Goal: Complete application form

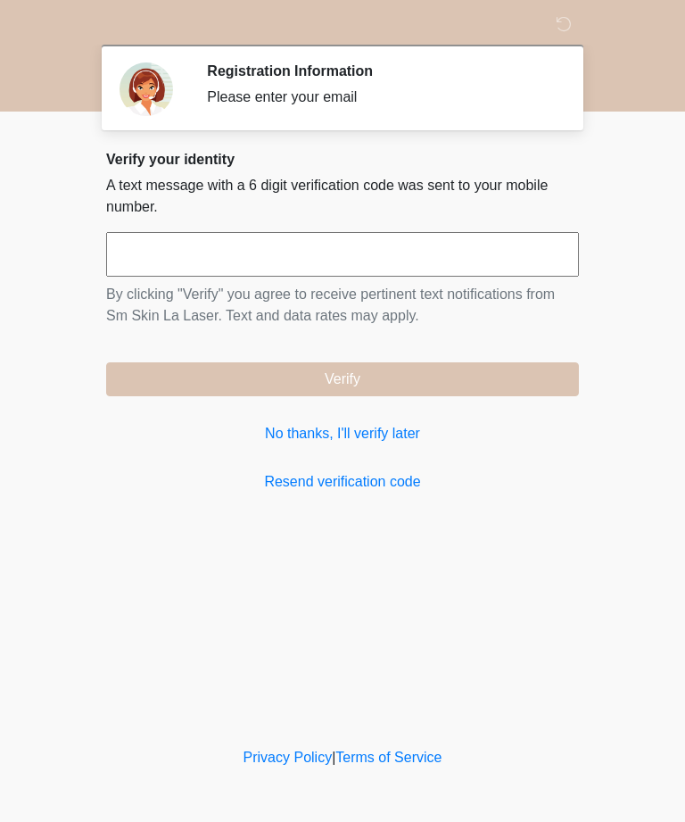
click at [411, 258] on input "text" at bounding box center [342, 254] width 473 height 45
type input "******"
click at [524, 376] on button "Verify" at bounding box center [342, 379] width 473 height 34
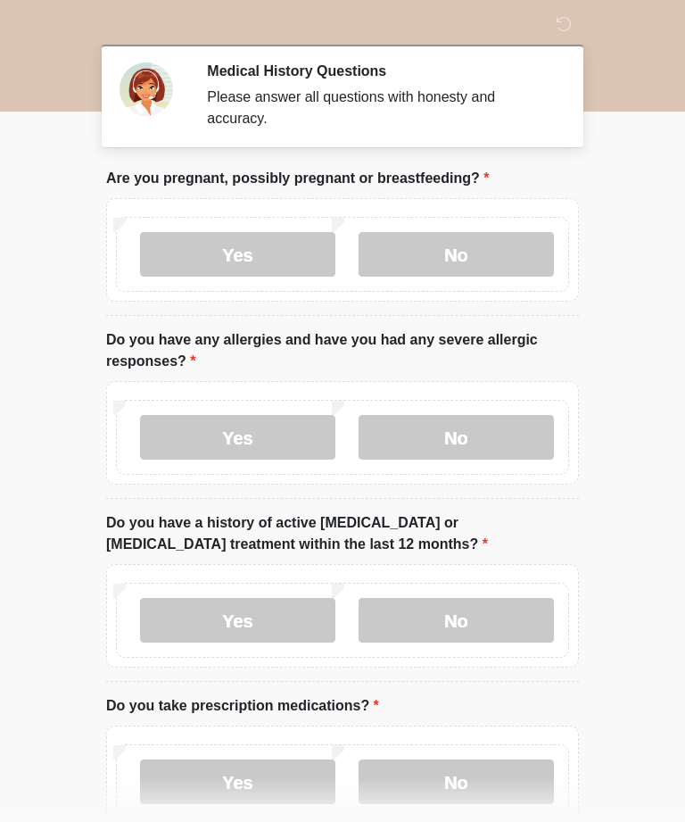
click at [486, 255] on label "No" at bounding box center [456, 254] width 195 height 45
click at [461, 418] on label "No" at bounding box center [456, 437] width 195 height 45
click at [522, 607] on label "No" at bounding box center [456, 620] width 195 height 45
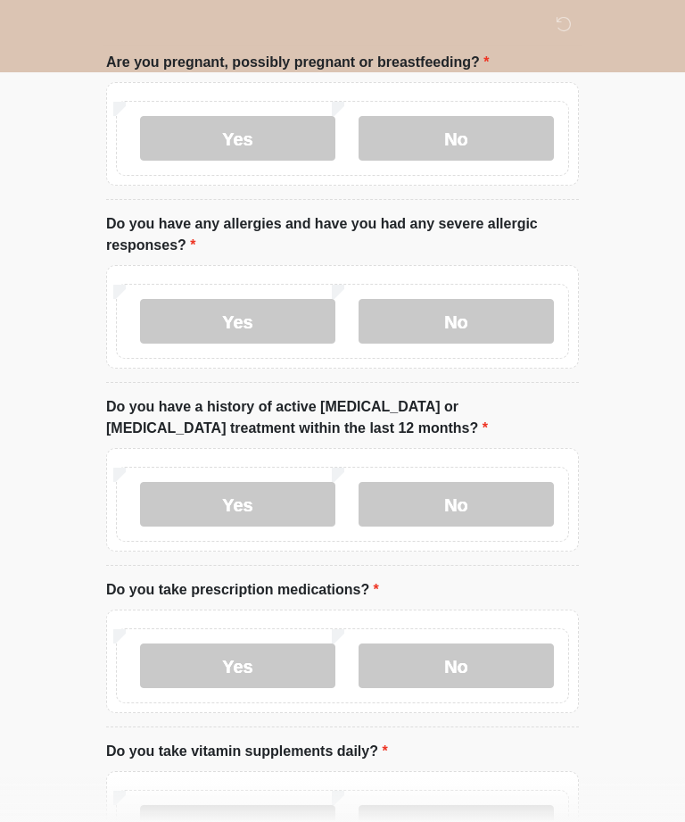
scroll to position [129, 0]
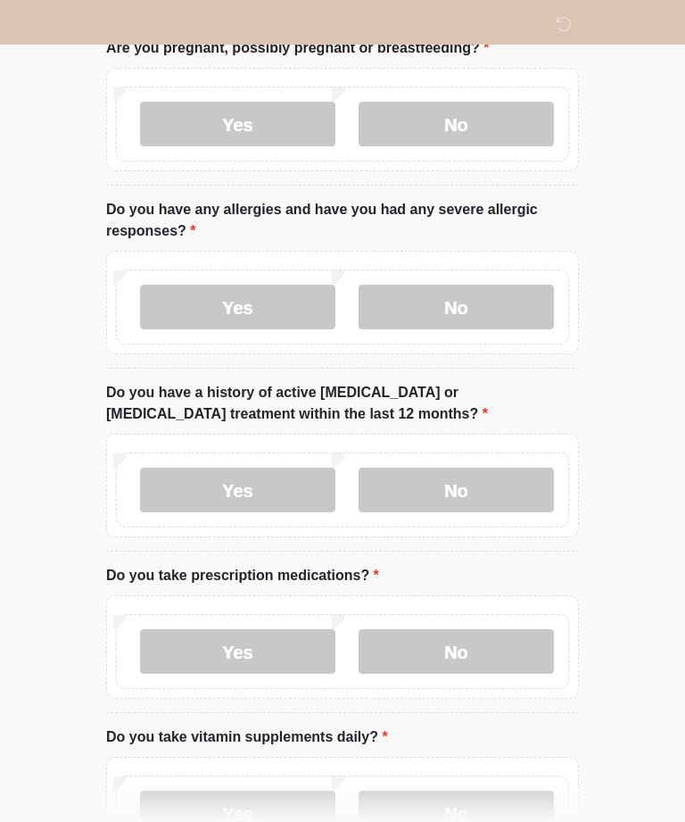
click at [487, 634] on label "No" at bounding box center [456, 652] width 195 height 45
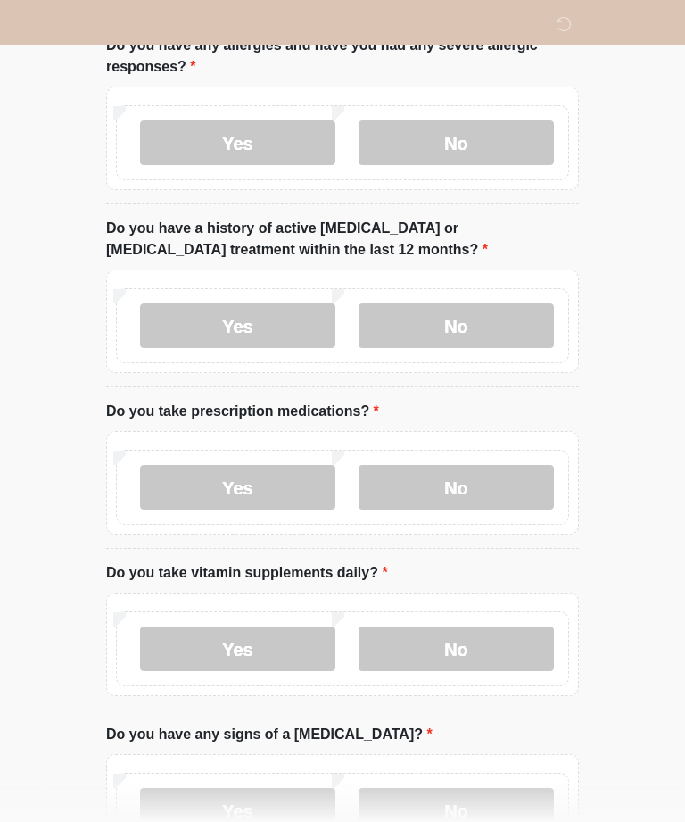
scroll to position [347, 0]
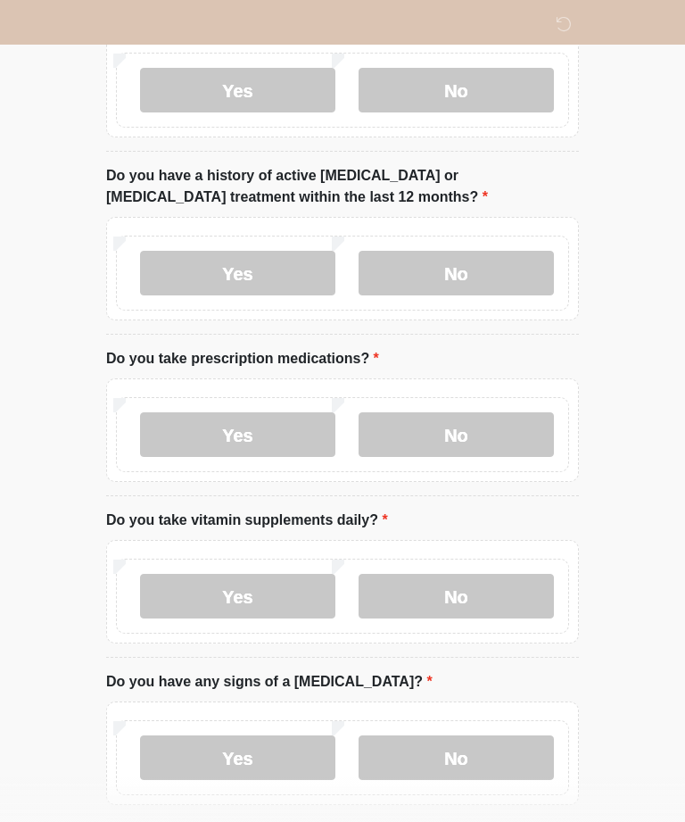
click at [510, 592] on label "No" at bounding box center [456, 596] width 195 height 45
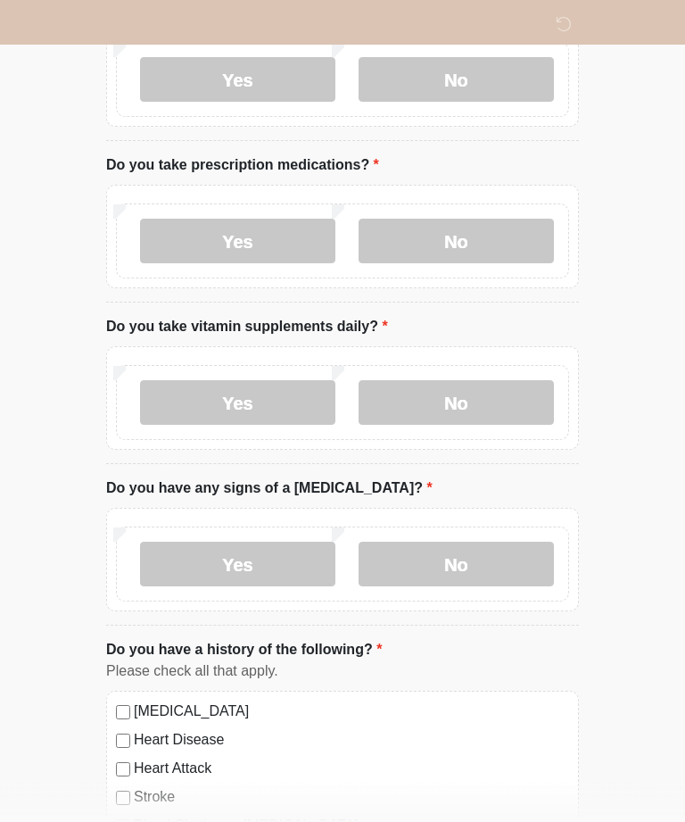
scroll to position [542, 0]
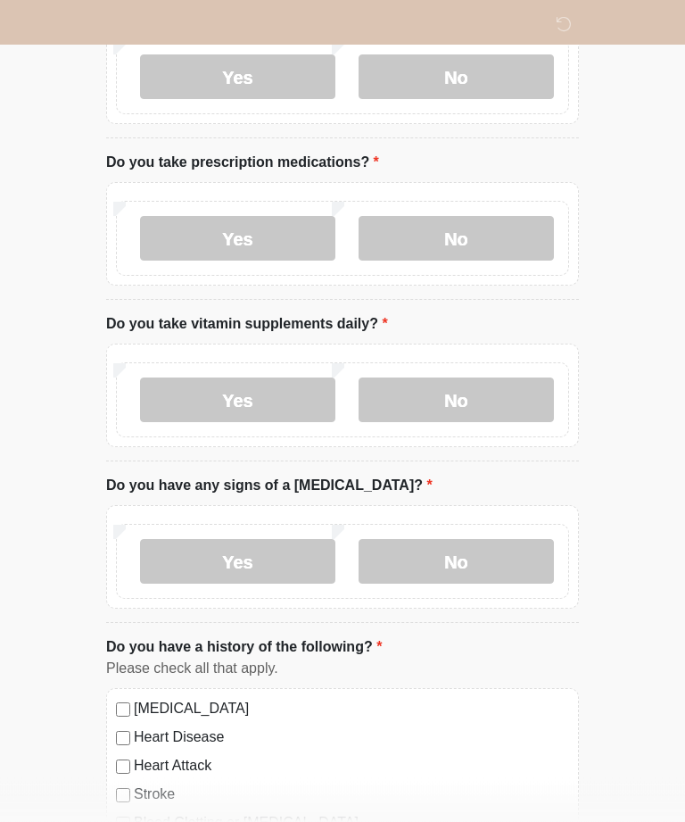
click at [515, 563] on label "No" at bounding box center [456, 562] width 195 height 45
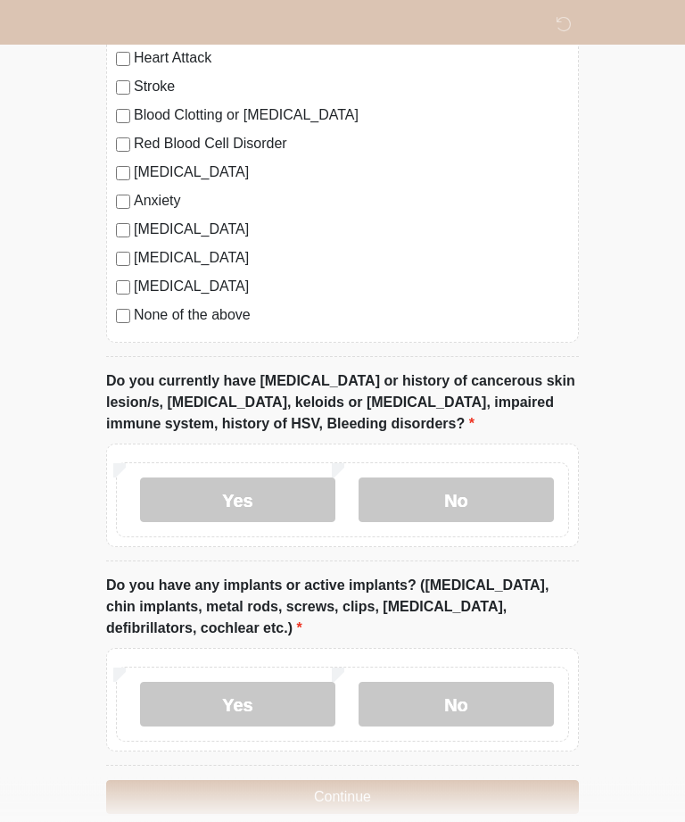
scroll to position [1251, 0]
click at [491, 500] on label "No" at bounding box center [456, 499] width 195 height 45
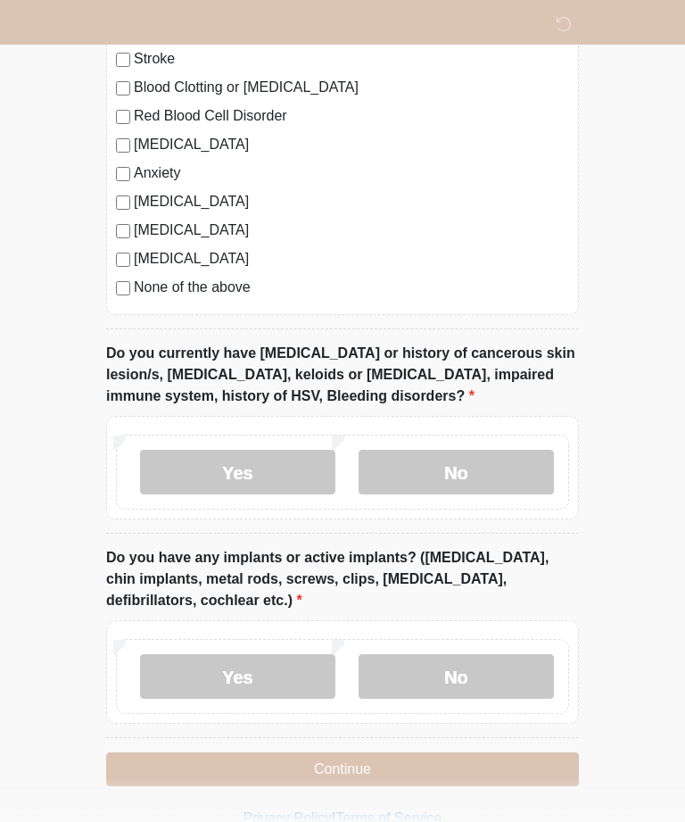
click at [508, 673] on label "No" at bounding box center [456, 676] width 195 height 45
click at [491, 767] on button "Continue" at bounding box center [342, 769] width 473 height 34
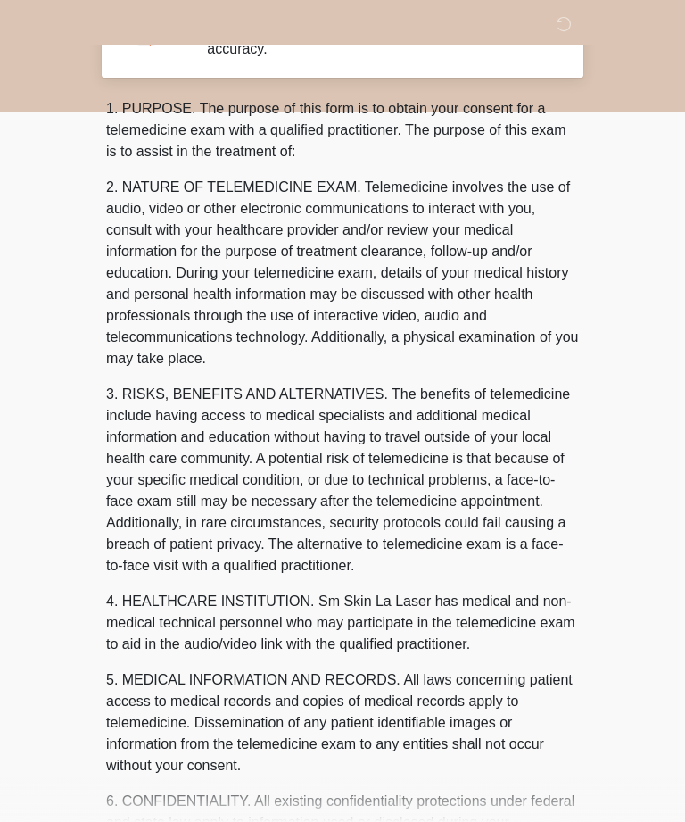
scroll to position [0, 0]
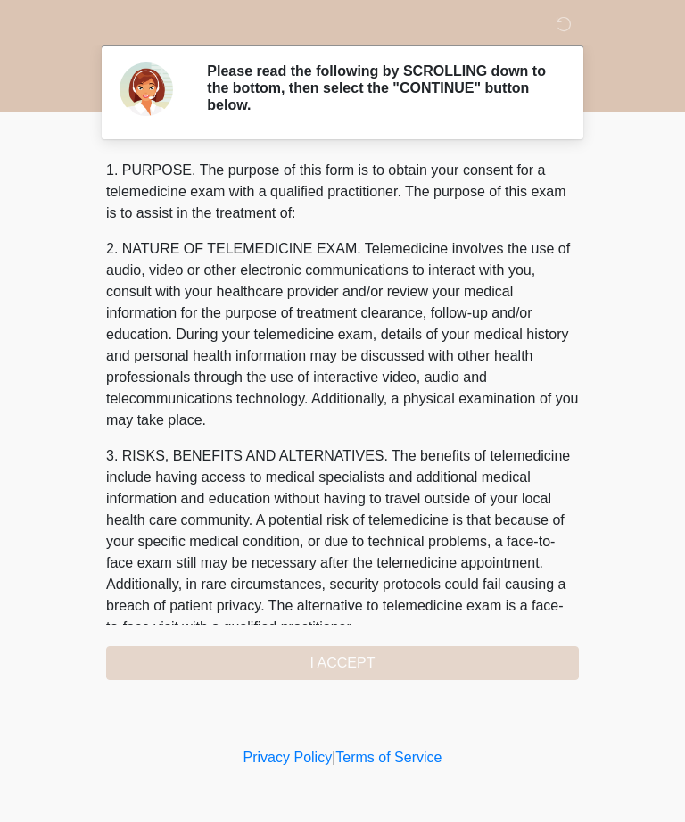
click at [473, 656] on div "1. PURPOSE. The purpose of this form is to obtain your consent for a telemedici…" at bounding box center [342, 420] width 473 height 520
click at [436, 669] on div "1. PURPOSE. The purpose of this form is to obtain your consent for a telemedici…" at bounding box center [342, 420] width 473 height 520
click at [375, 665] on div "1. PURPOSE. The purpose of this form is to obtain your consent for a telemedici…" at bounding box center [342, 420] width 473 height 520
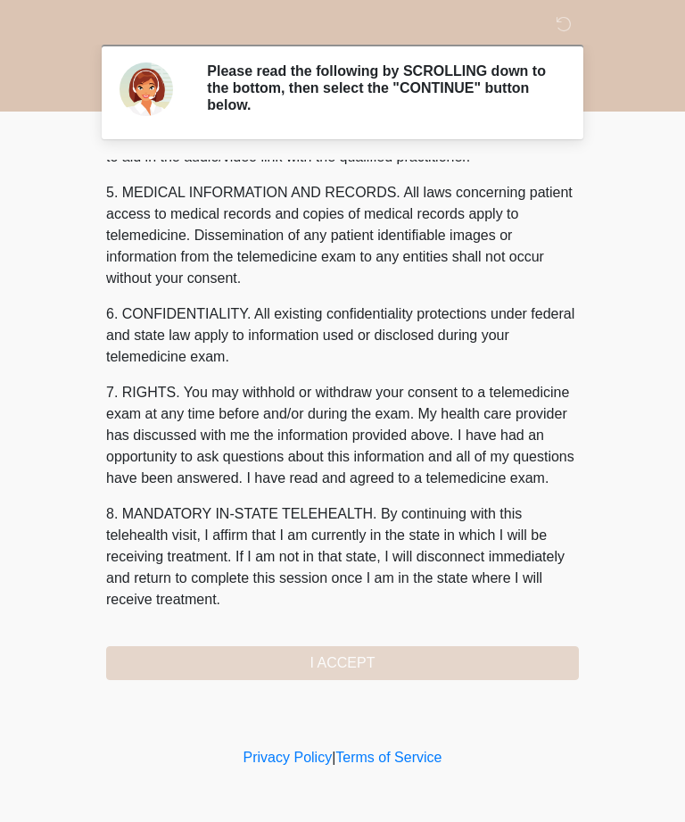
scroll to position [570, 0]
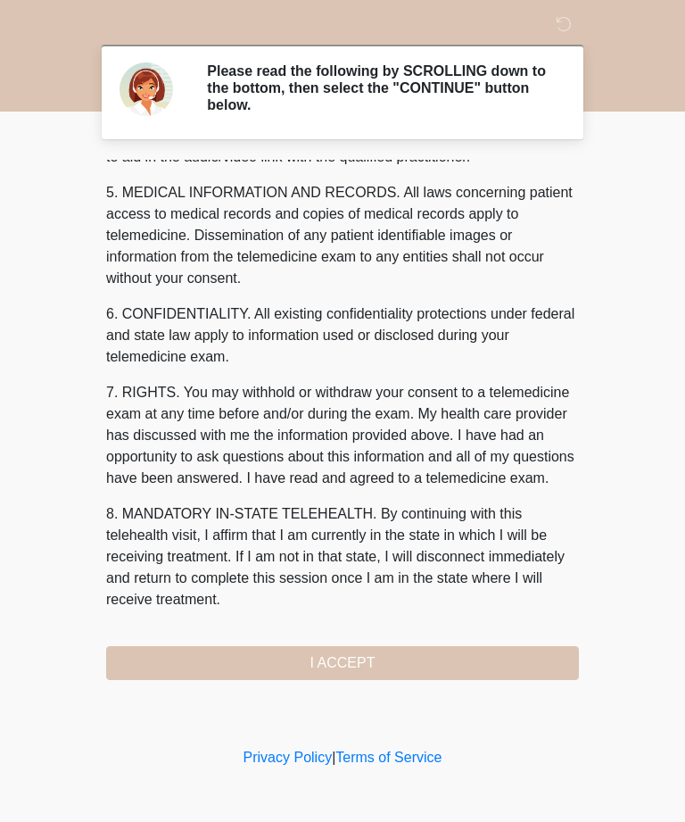
click at [408, 661] on button "I ACCEPT" at bounding box center [342, 663] width 473 height 34
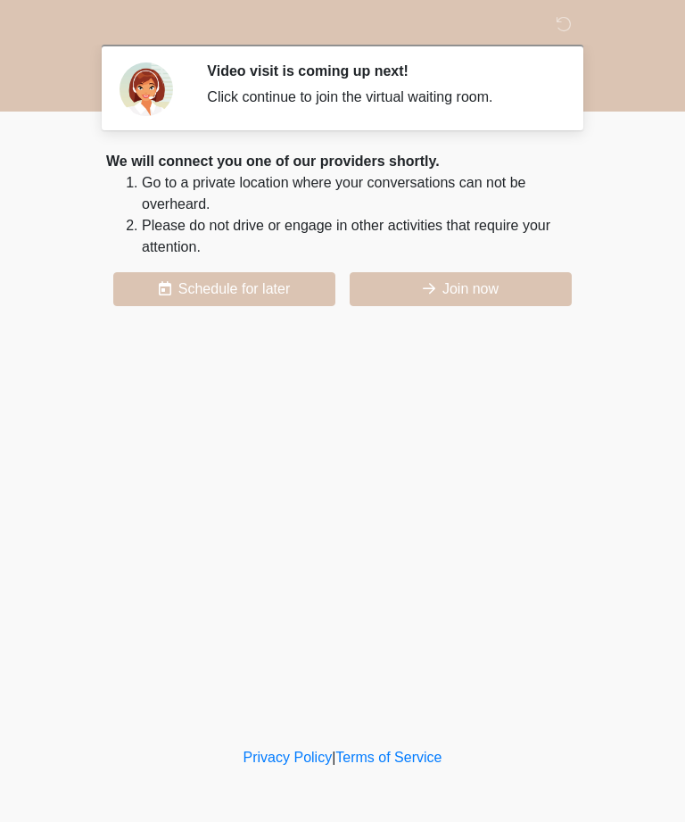
click at [500, 292] on button "Join now" at bounding box center [461, 289] width 222 height 34
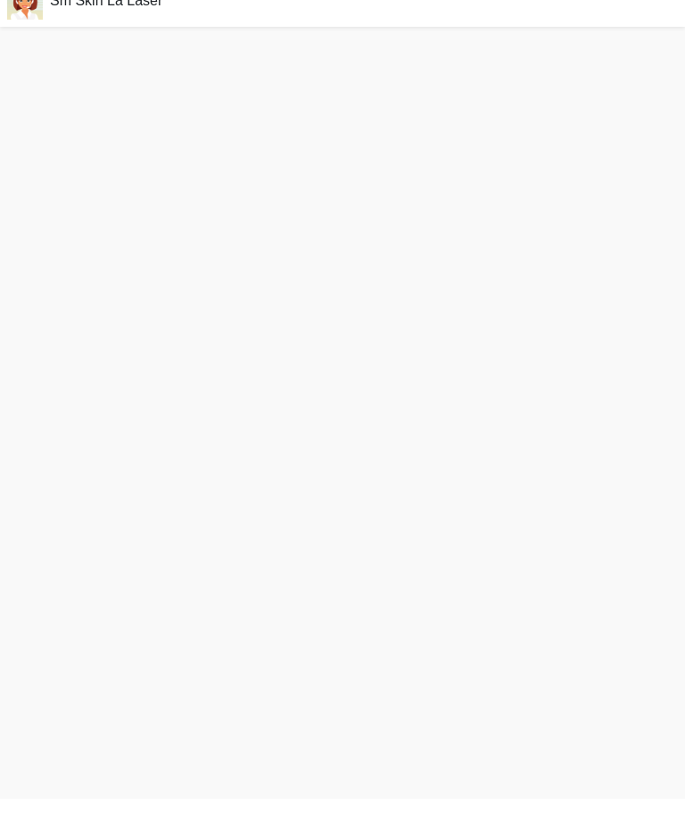
scroll to position [5, 0]
